Goal: Use online tool/utility

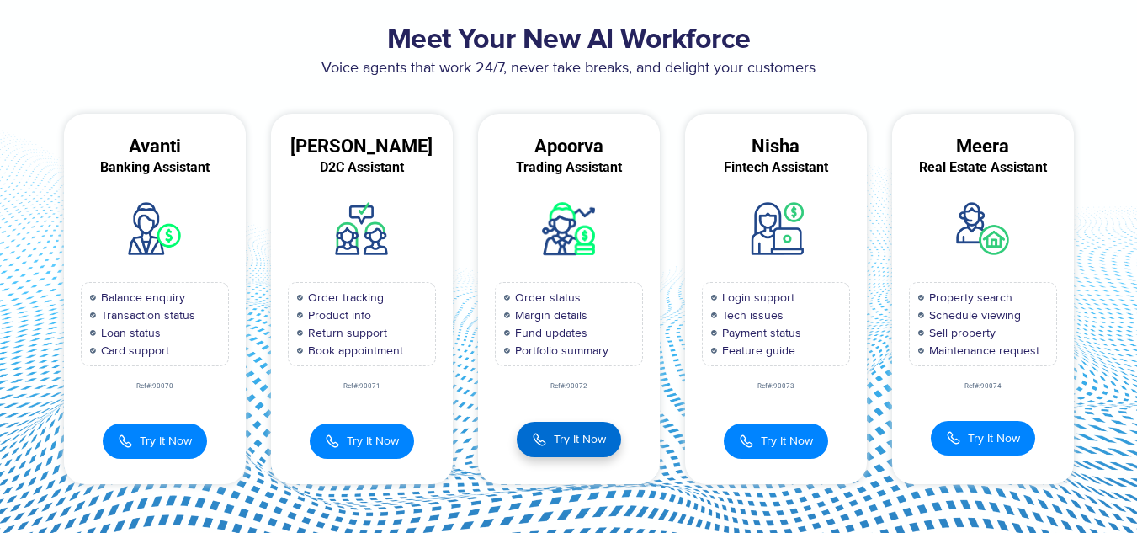
click at [566, 427] on button "Try It Now" at bounding box center [569, 439] width 104 height 35
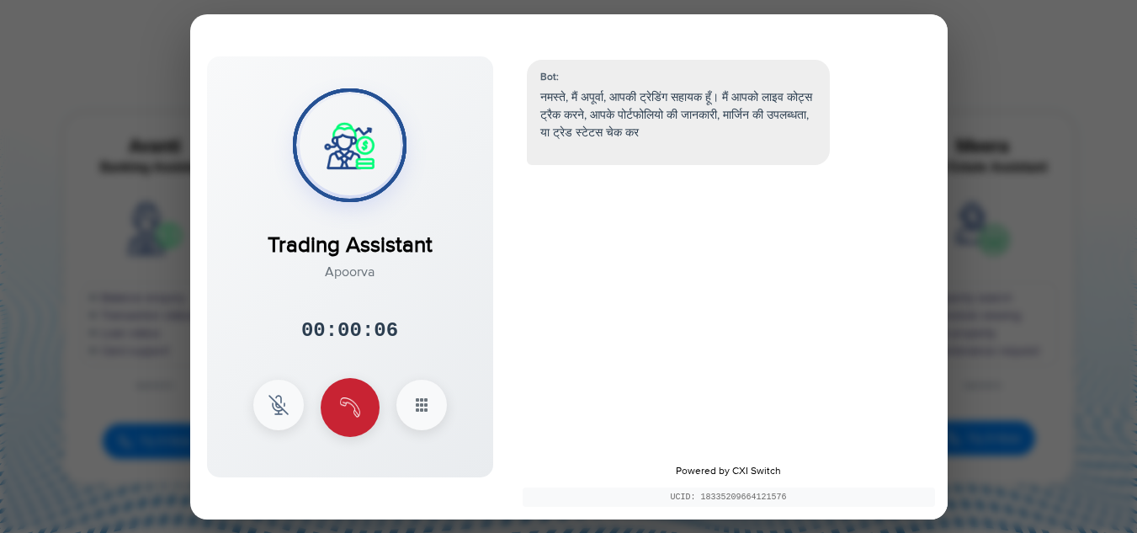
click at [351, 417] on img at bounding box center [350, 407] width 20 height 20
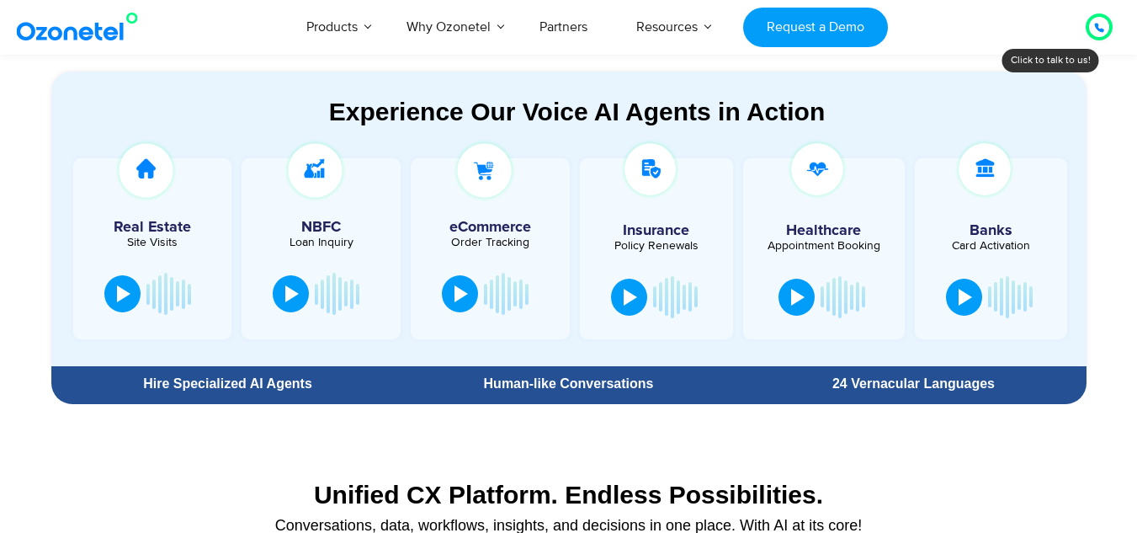
scroll to position [927, 0]
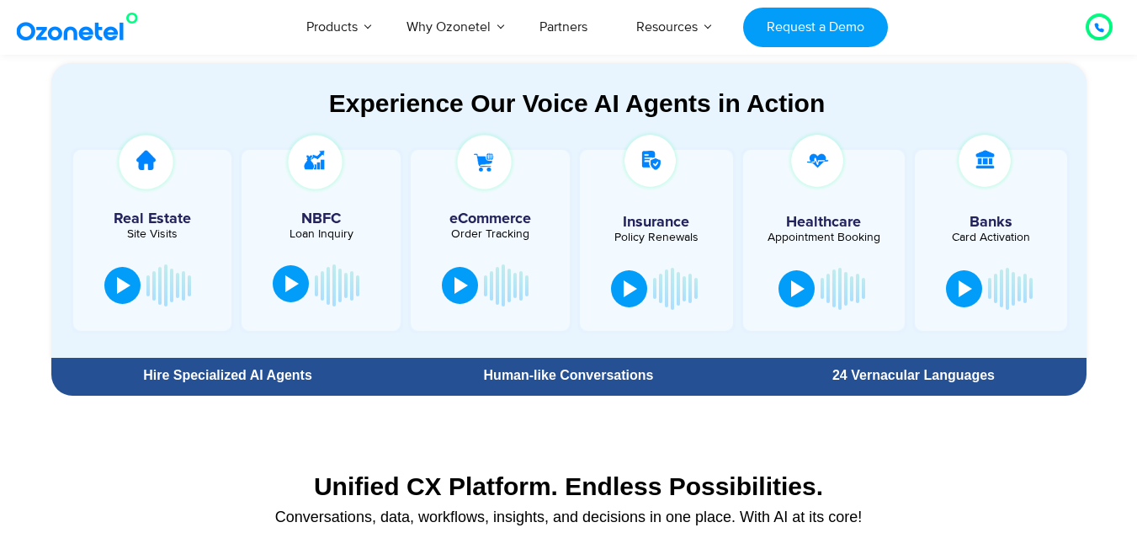
click at [286, 293] on button at bounding box center [291, 283] width 36 height 37
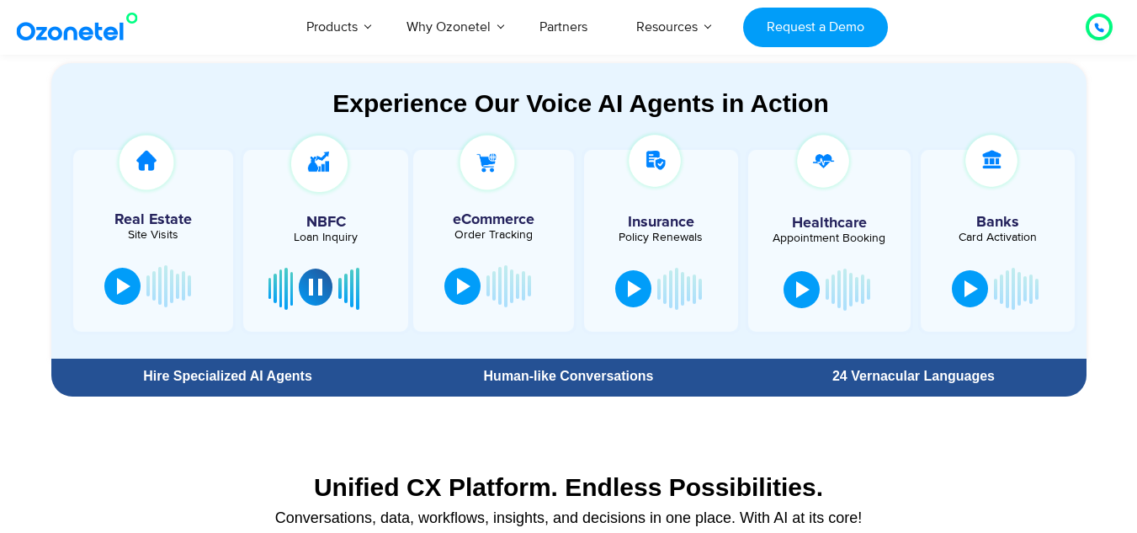
click at [321, 287] on div at bounding box center [315, 287] width 13 height 17
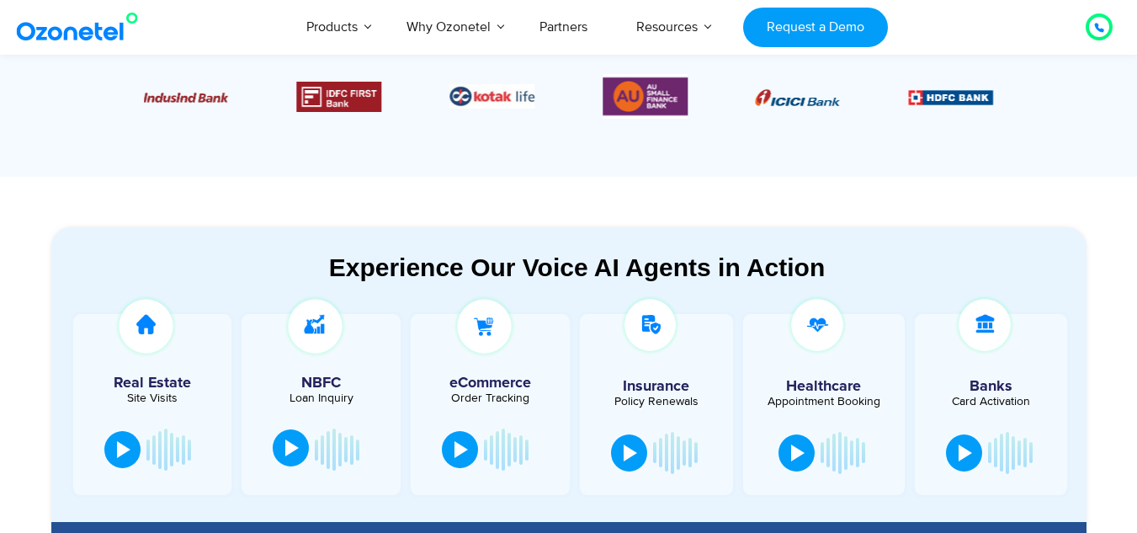
scroll to position [764, 0]
